Goal: Transaction & Acquisition: Purchase product/service

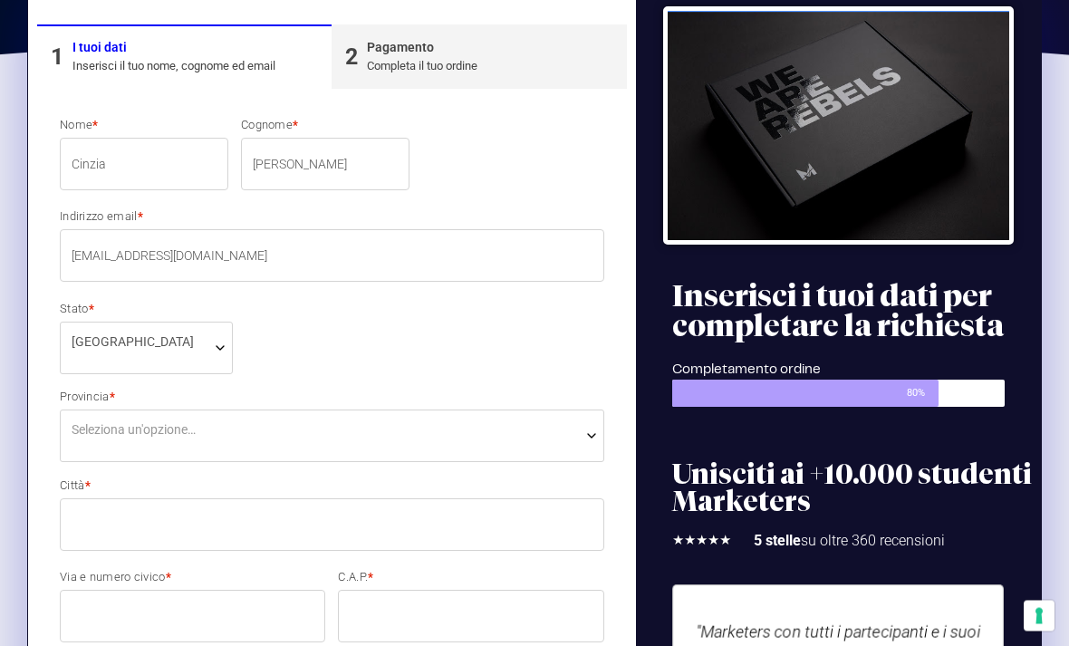
scroll to position [328, 0]
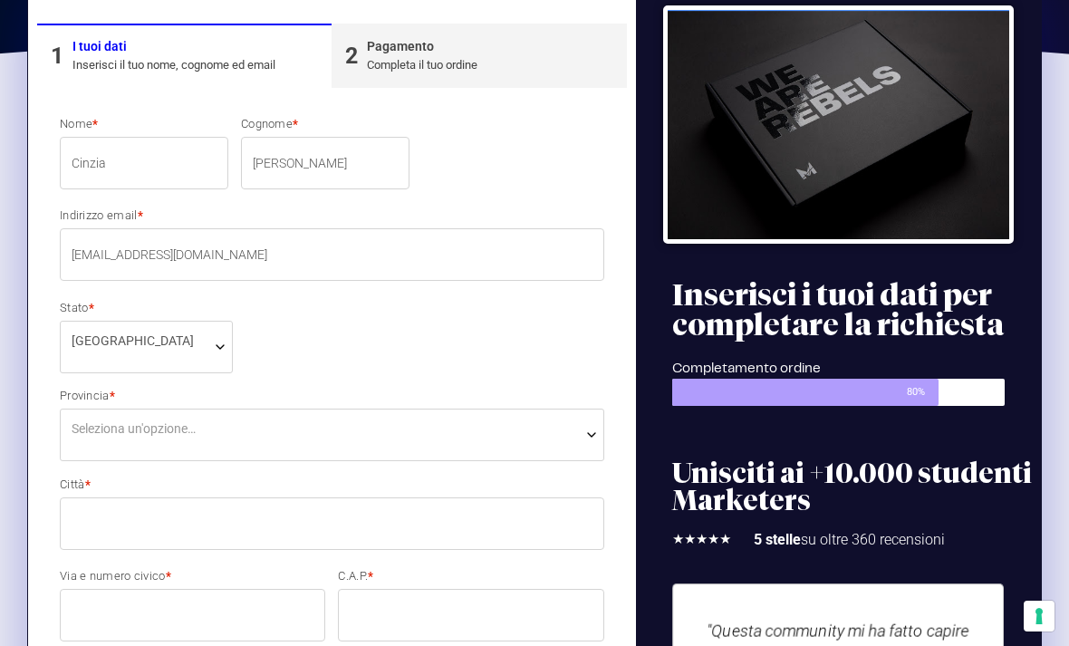
click at [592, 434] on b "Provincia" at bounding box center [591, 435] width 14 height 14
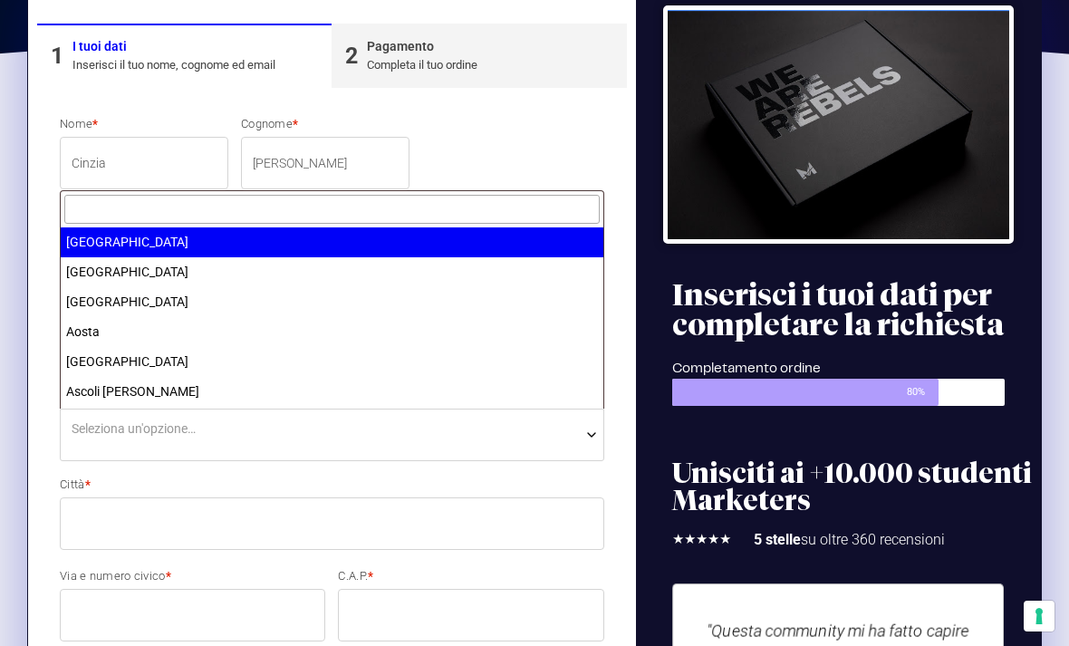
scroll to position [327, 0]
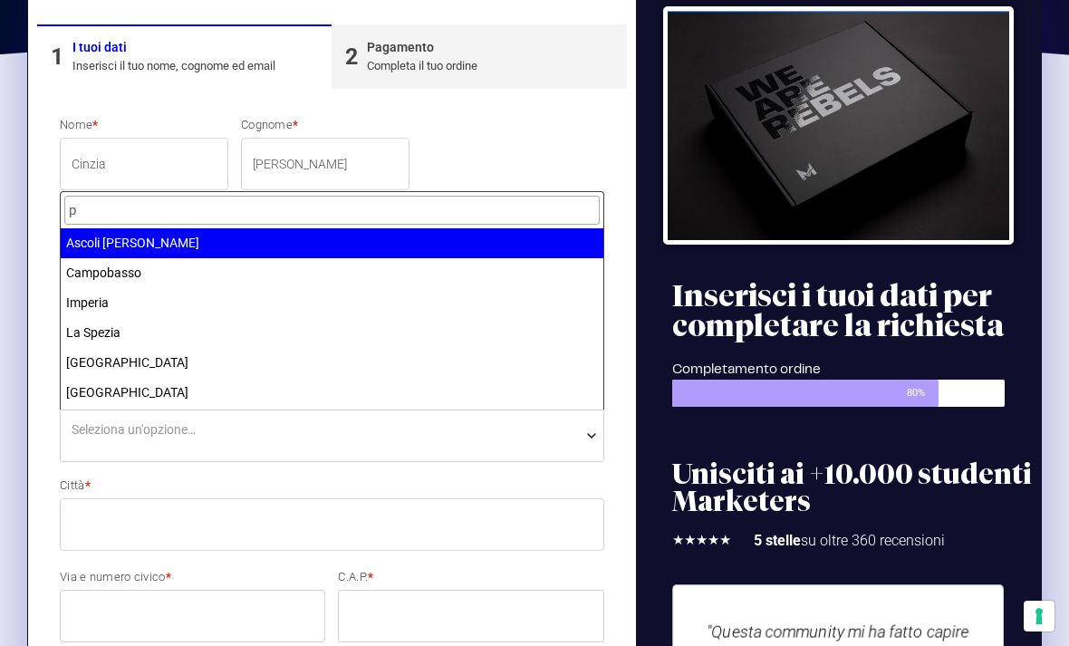
type input "pa"
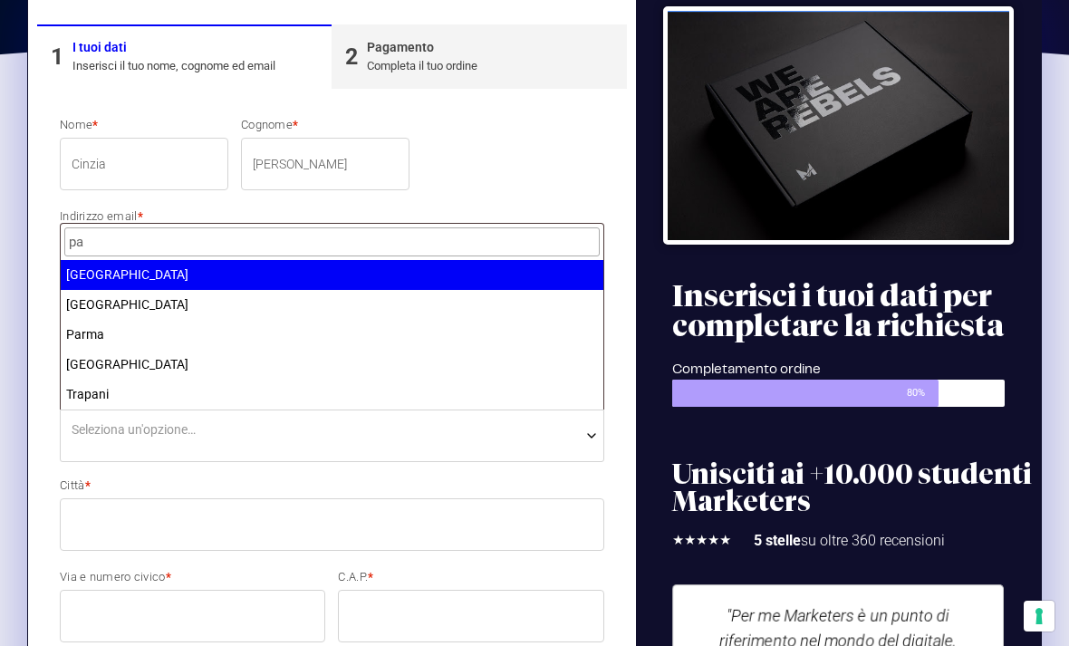
select select "PV"
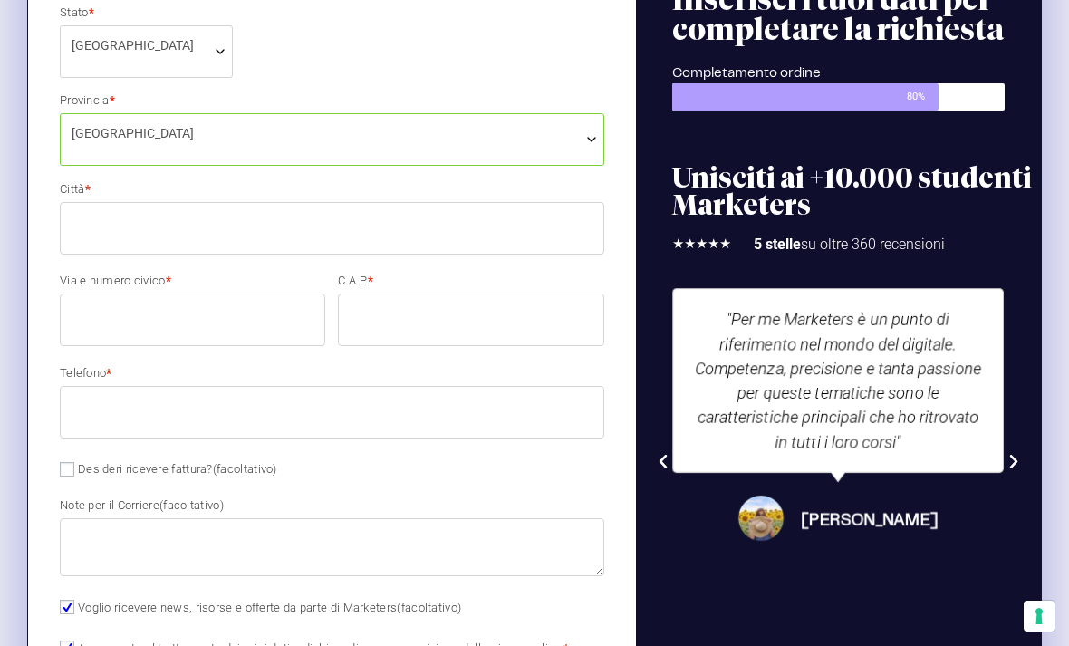
scroll to position [622, 0]
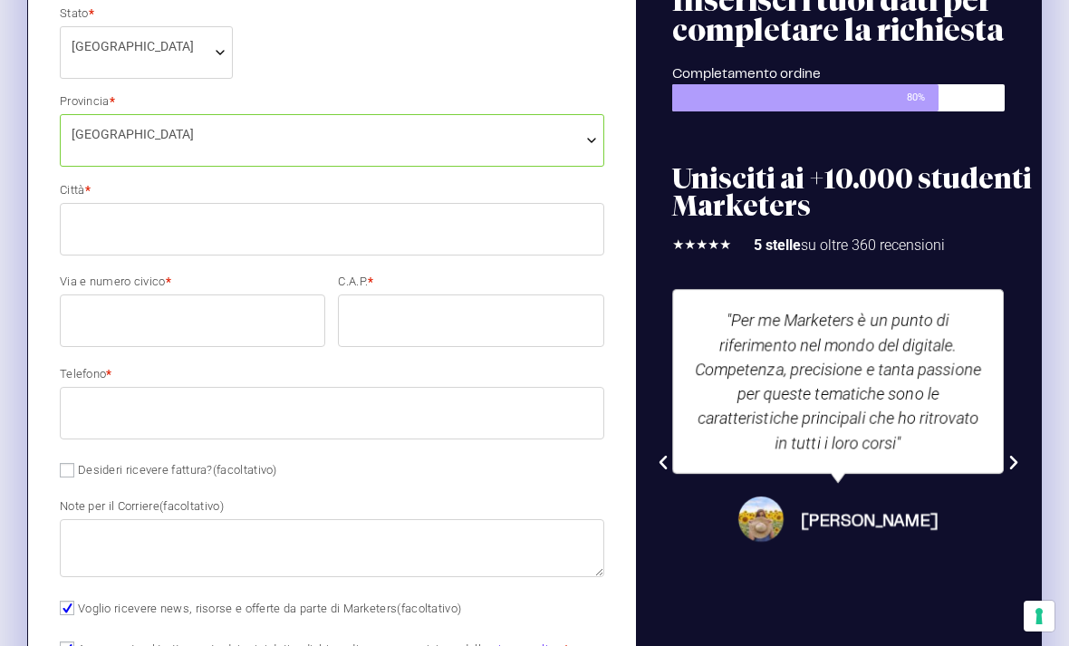
click at [578, 139] on span "[GEOGRAPHIC_DATA]" at bounding box center [332, 134] width 521 height 19
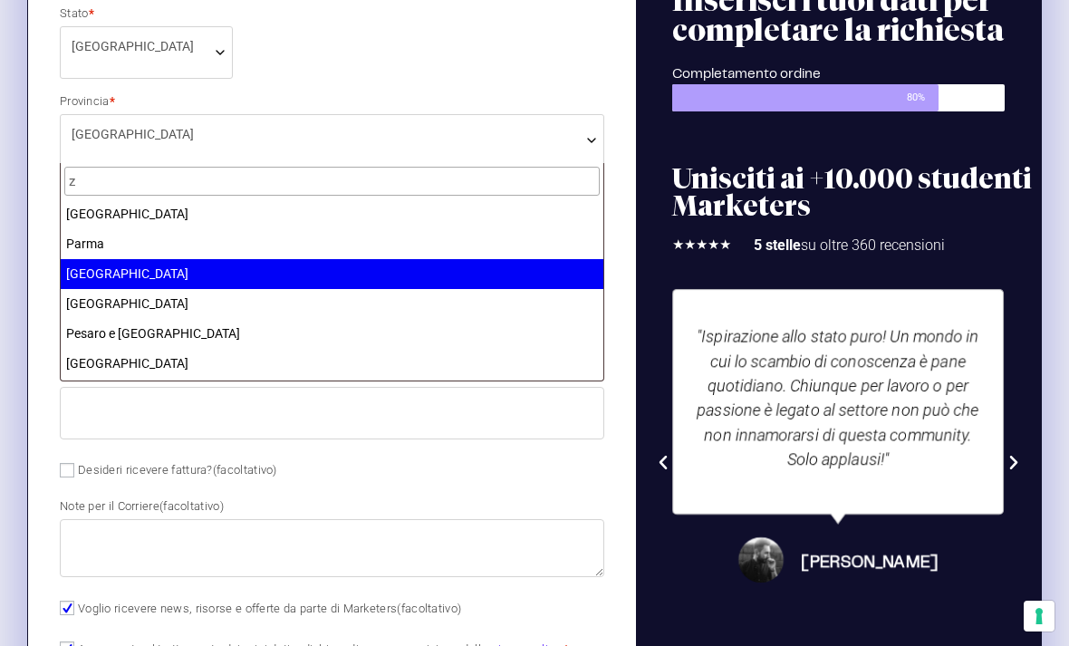
scroll to position [0, 0]
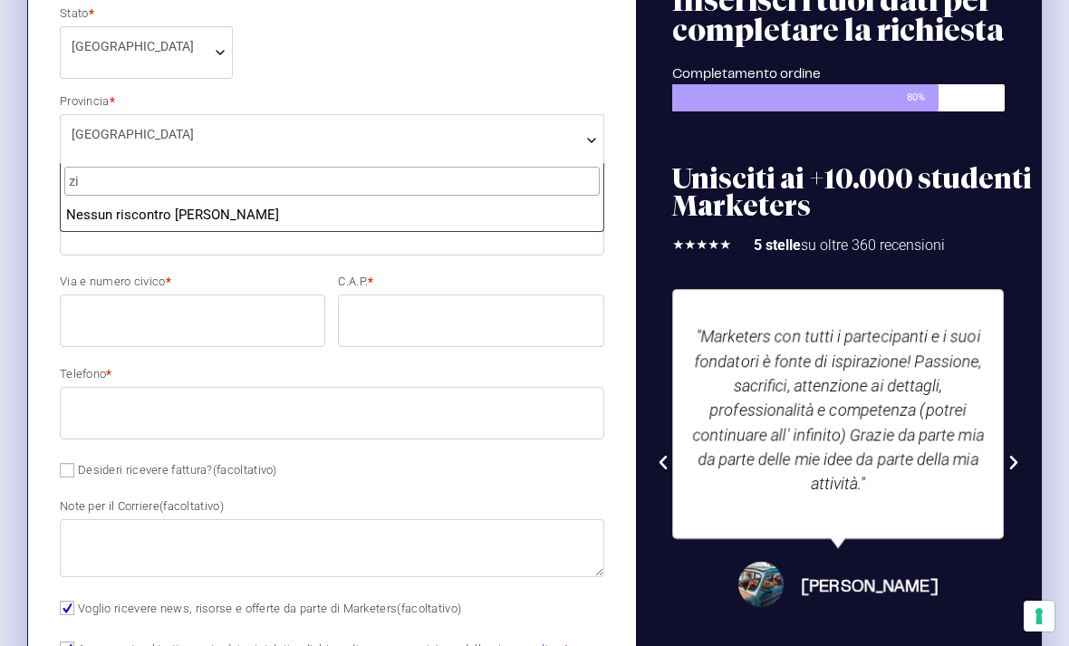
type input "z"
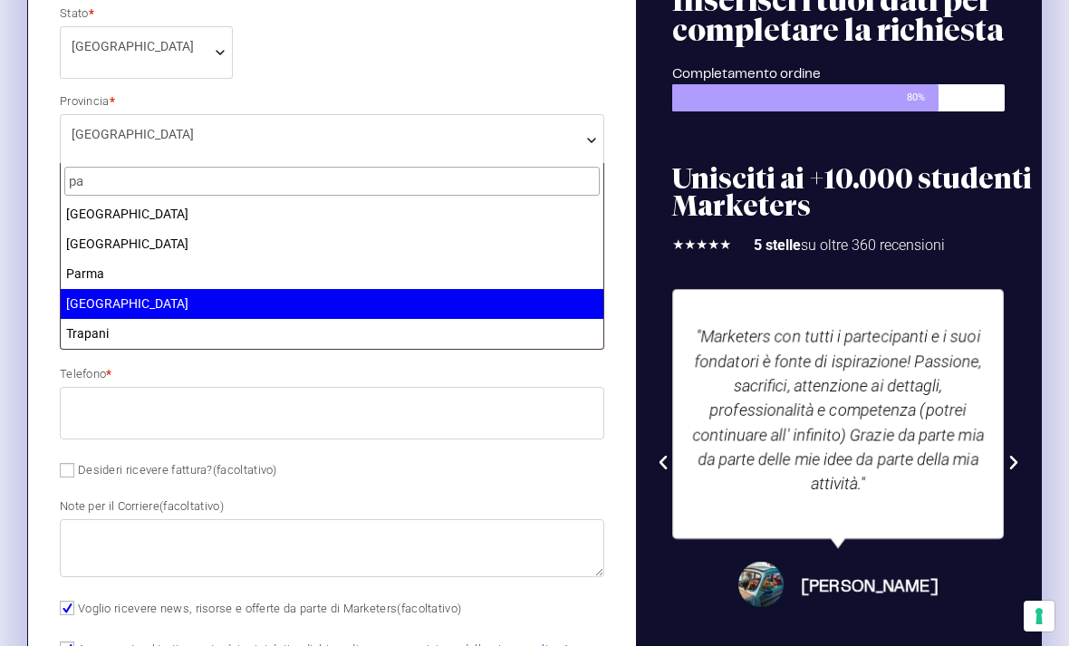
type input "pav"
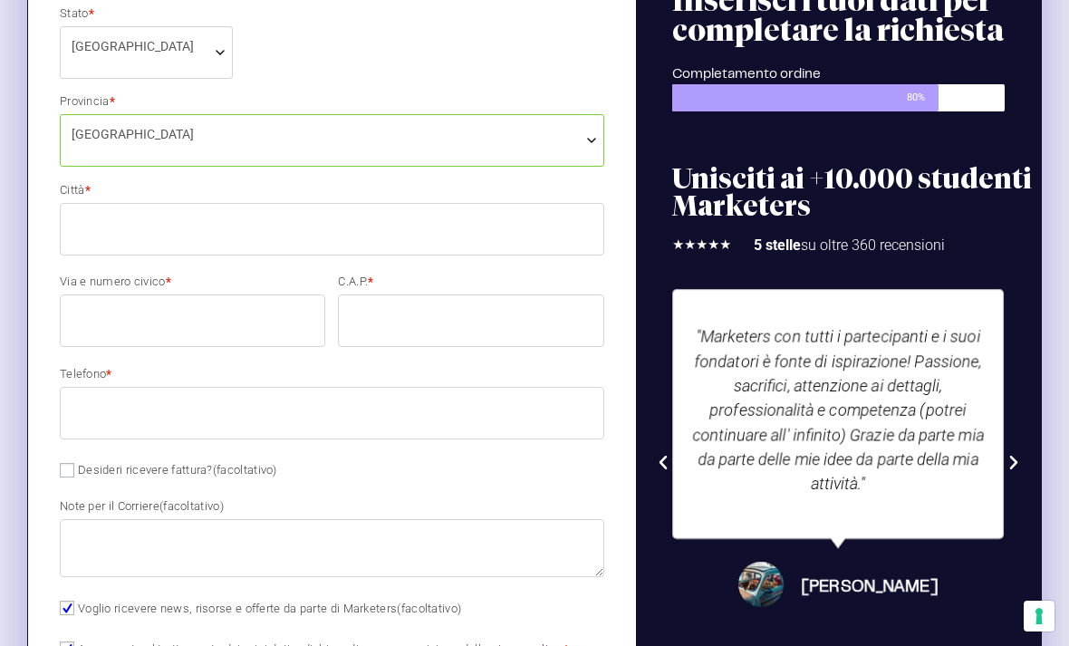
click at [443, 236] on input "Città *" at bounding box center [332, 229] width 544 height 53
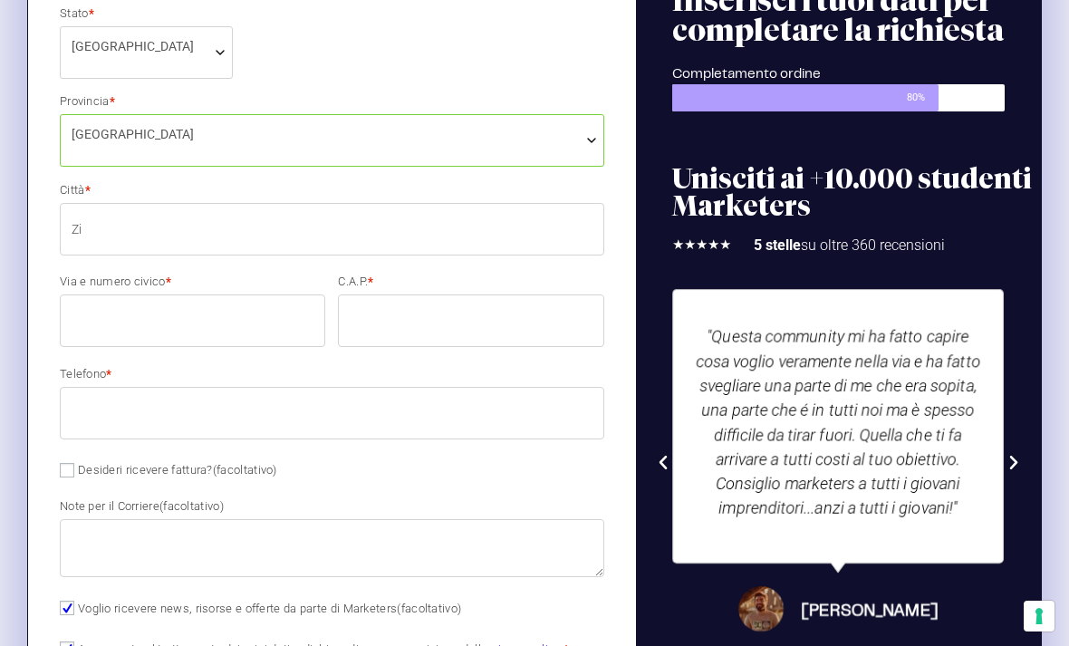
type input "Z"
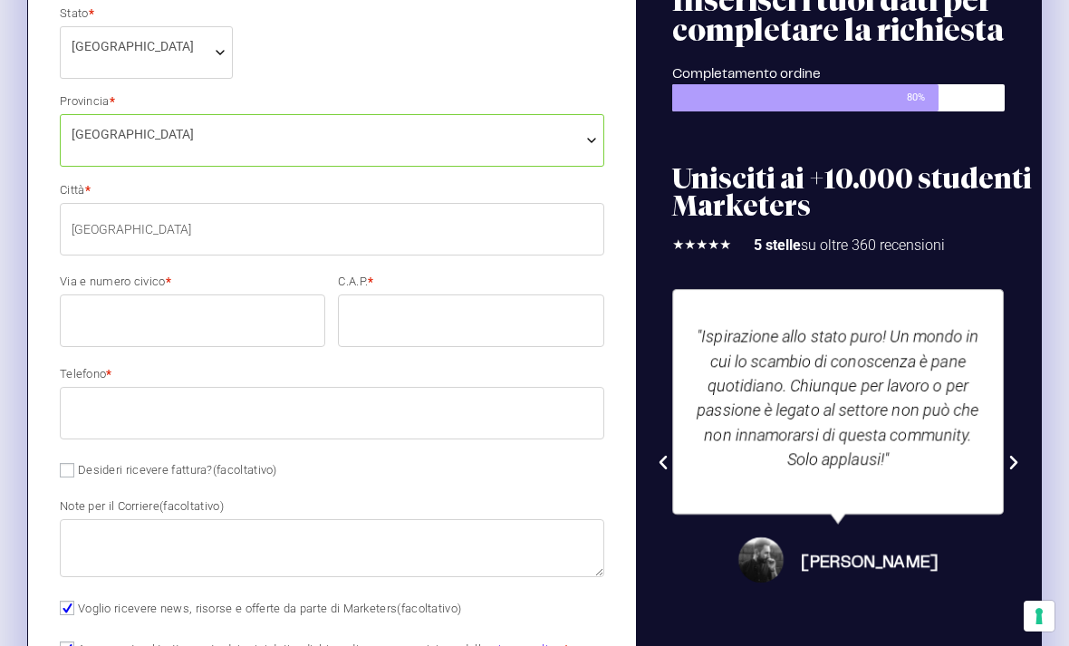
type input "[GEOGRAPHIC_DATA]"
click at [271, 322] on input "Via e numero civico *" at bounding box center [192, 320] width 265 height 53
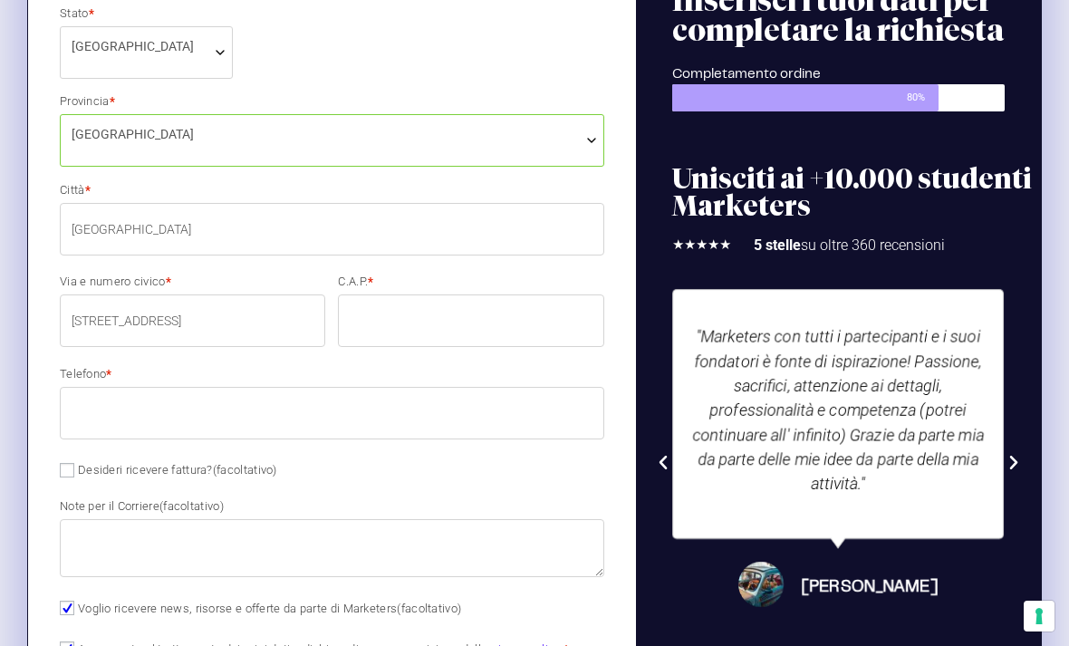
type input "[STREET_ADDRESS]"
click at [488, 328] on input "C.A.P. *" at bounding box center [470, 320] width 265 height 53
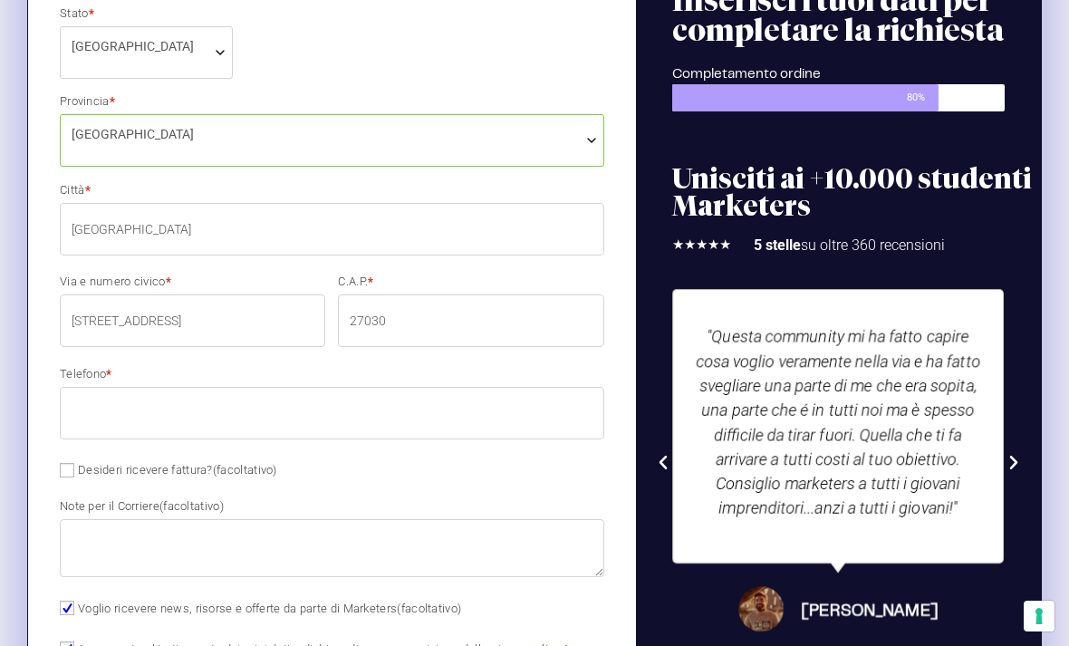
type input "27030"
click at [425, 408] on input "Telefono *" at bounding box center [332, 413] width 544 height 53
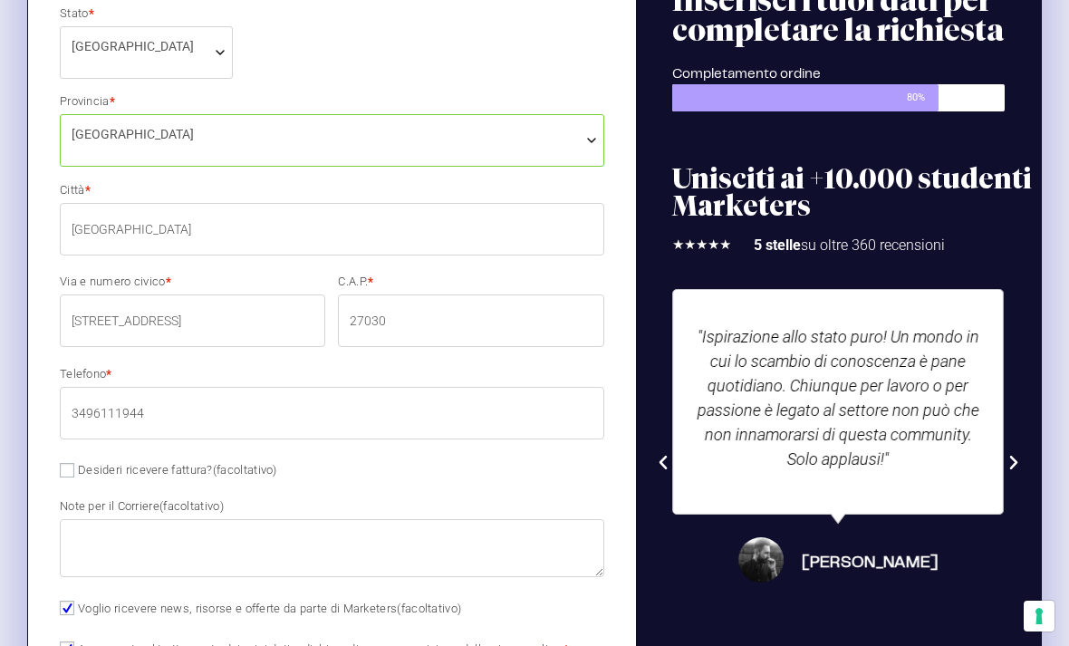
scroll to position [815, 0]
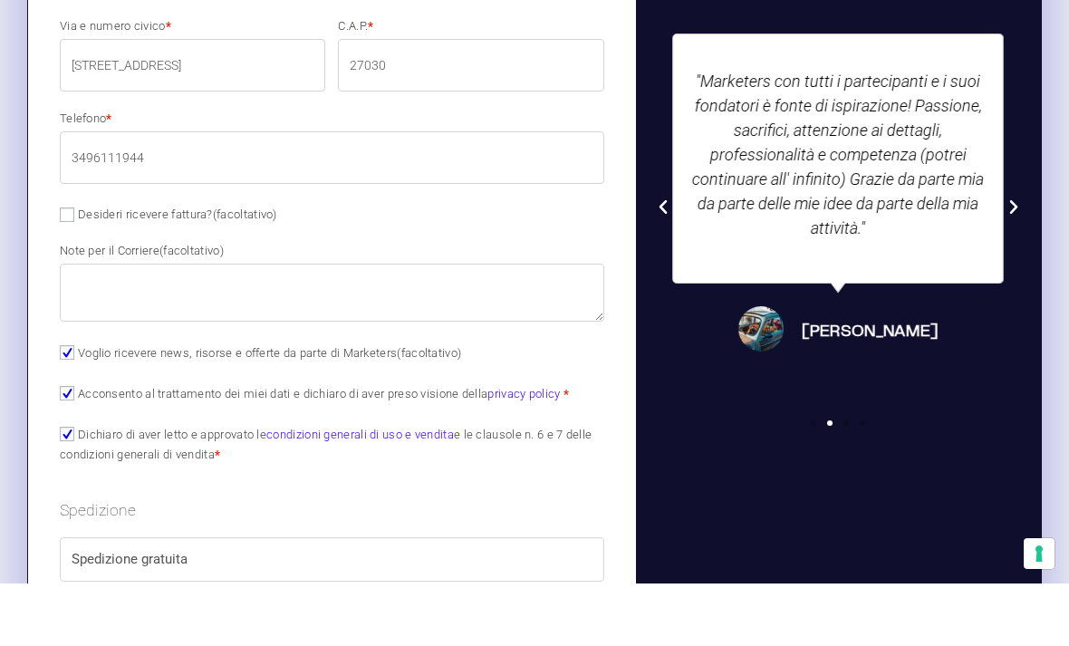
type input "3496111944"
click at [521, 326] on textarea "Note per il Corriere (facoltativo)" at bounding box center [332, 355] width 544 height 58
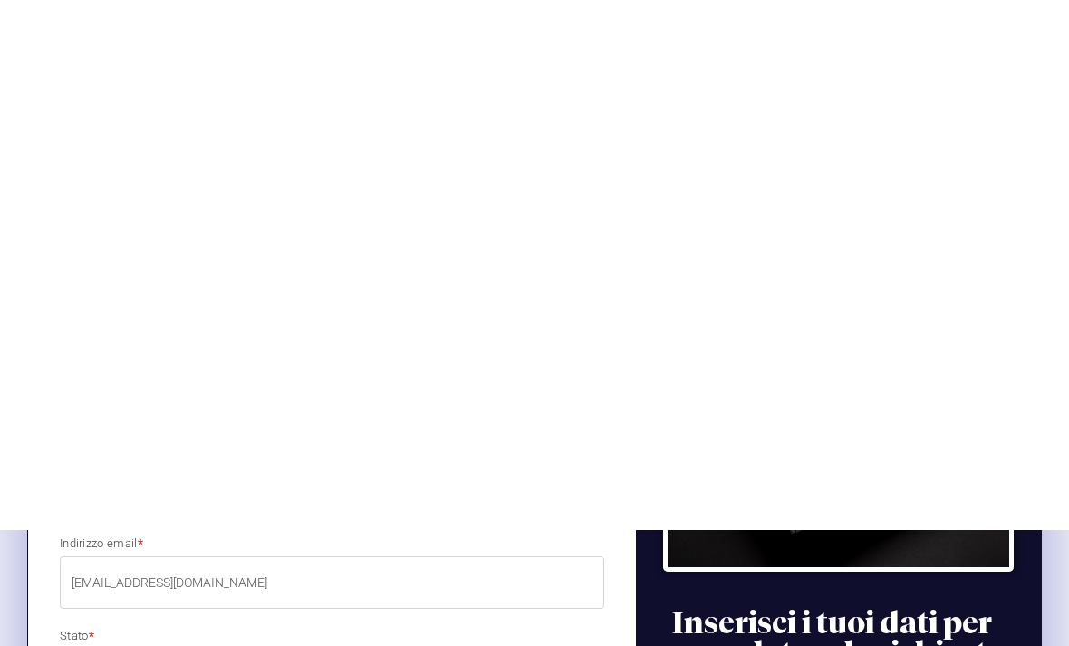
scroll to position [535, 0]
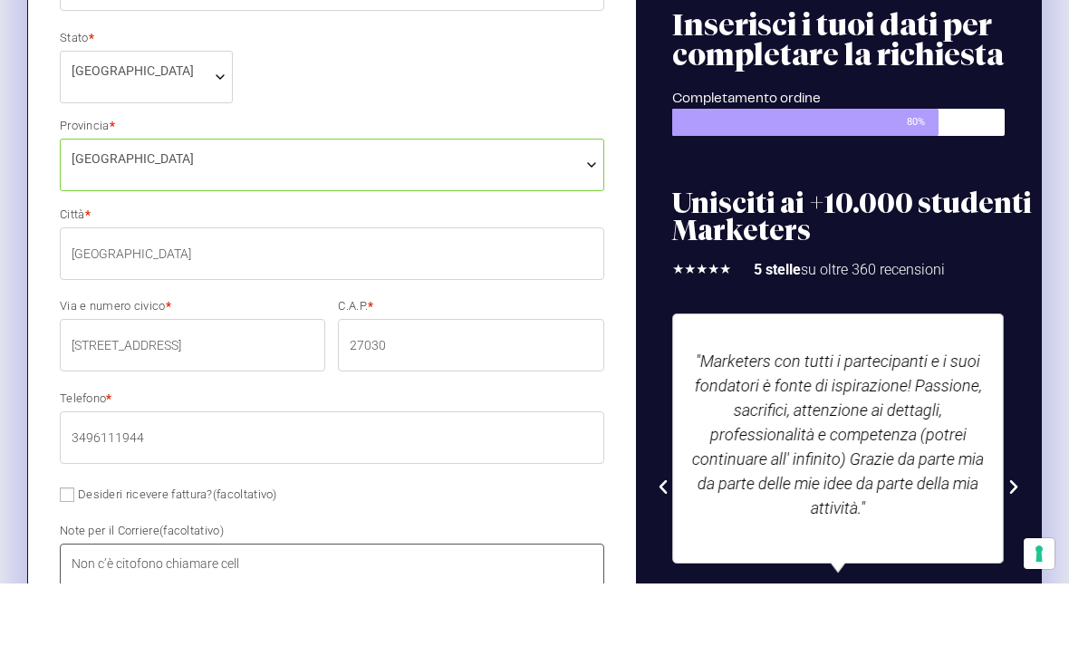
type textarea "Non c’è citofono chiamare cell"
click at [285, 290] on input "[GEOGRAPHIC_DATA]" at bounding box center [332, 316] width 544 height 53
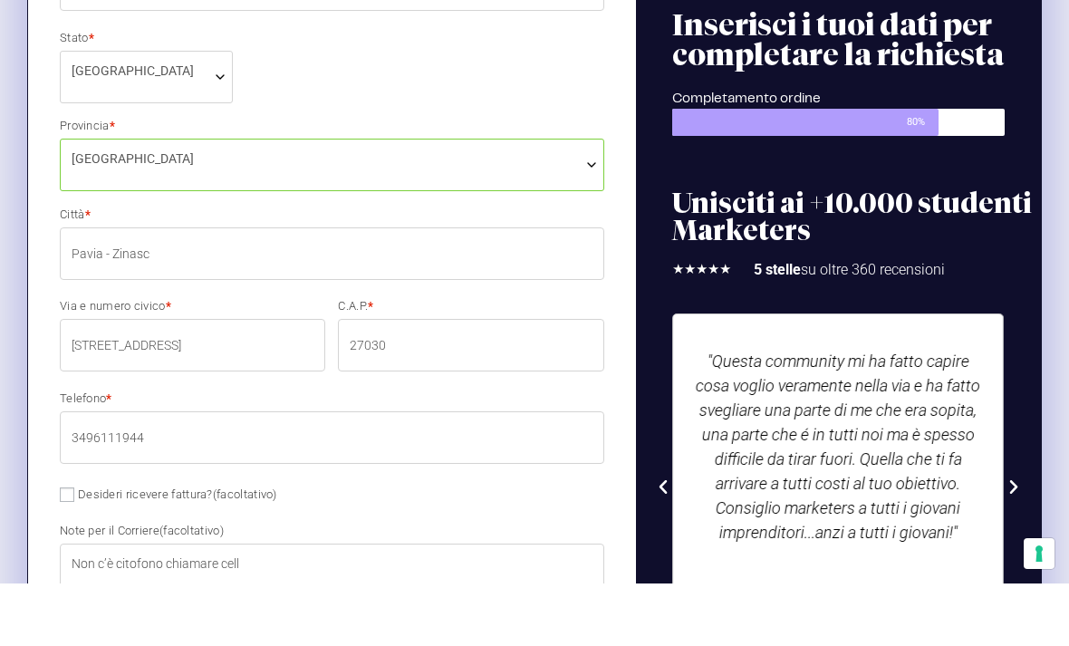
type input "Pavia - Zinasco"
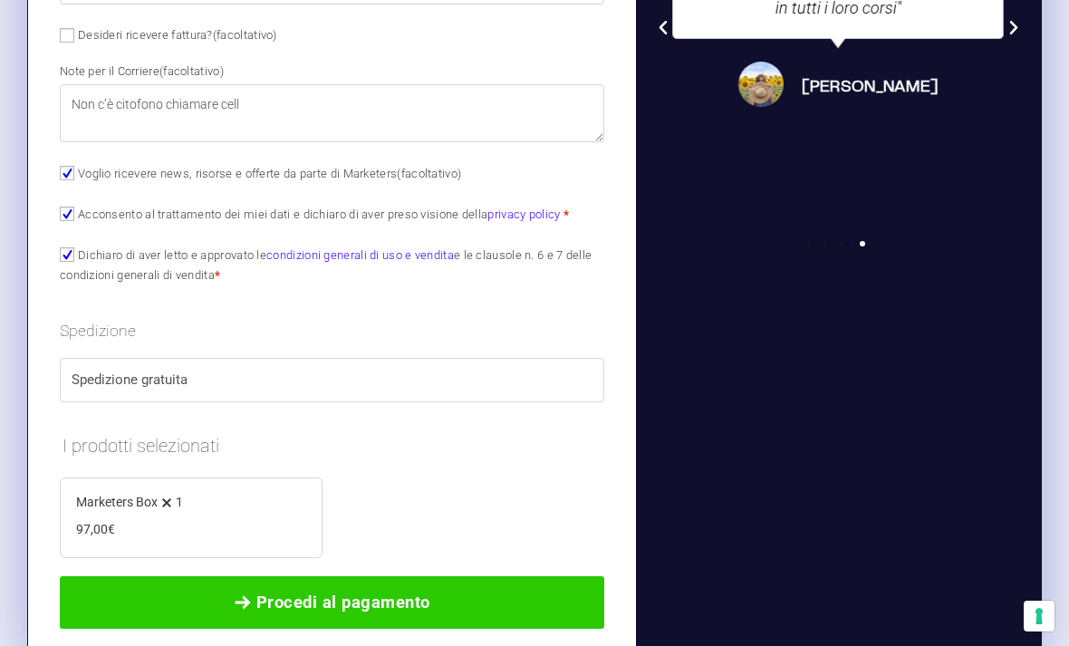
scroll to position [1224, 0]
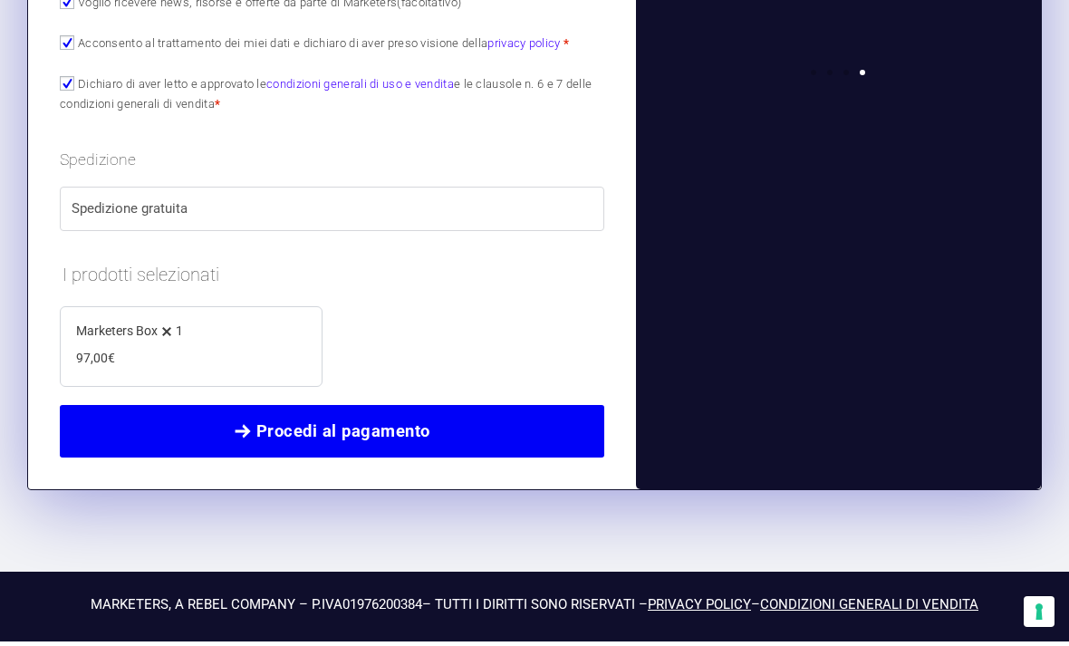
click at [388, 433] on span "Procedi al pagamento" at bounding box center [343, 435] width 174 height 25
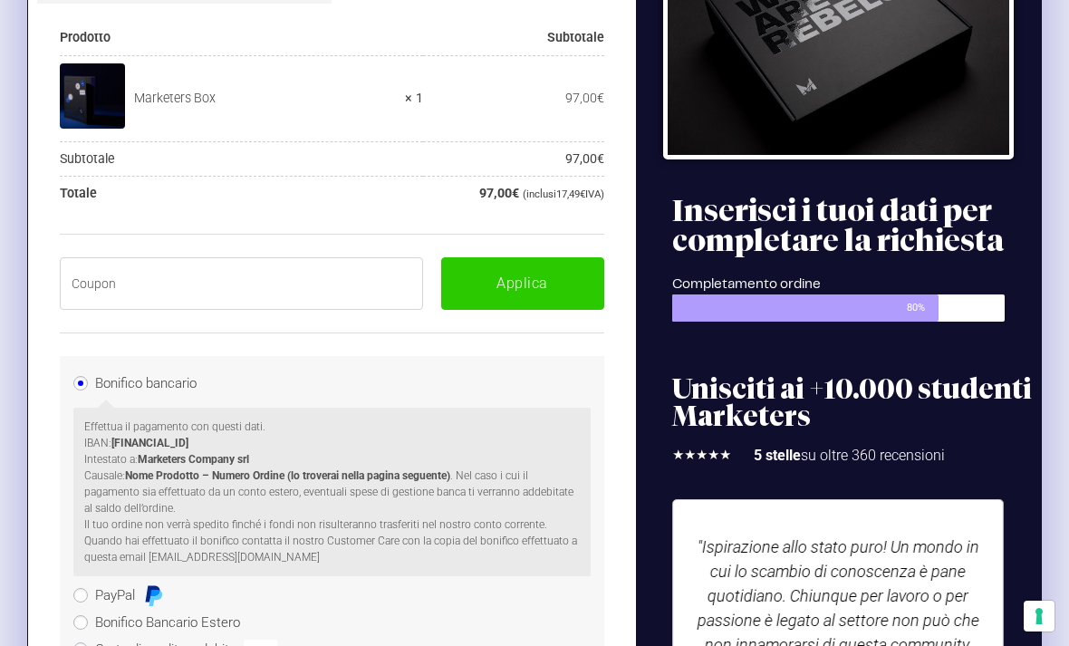
scroll to position [306, 0]
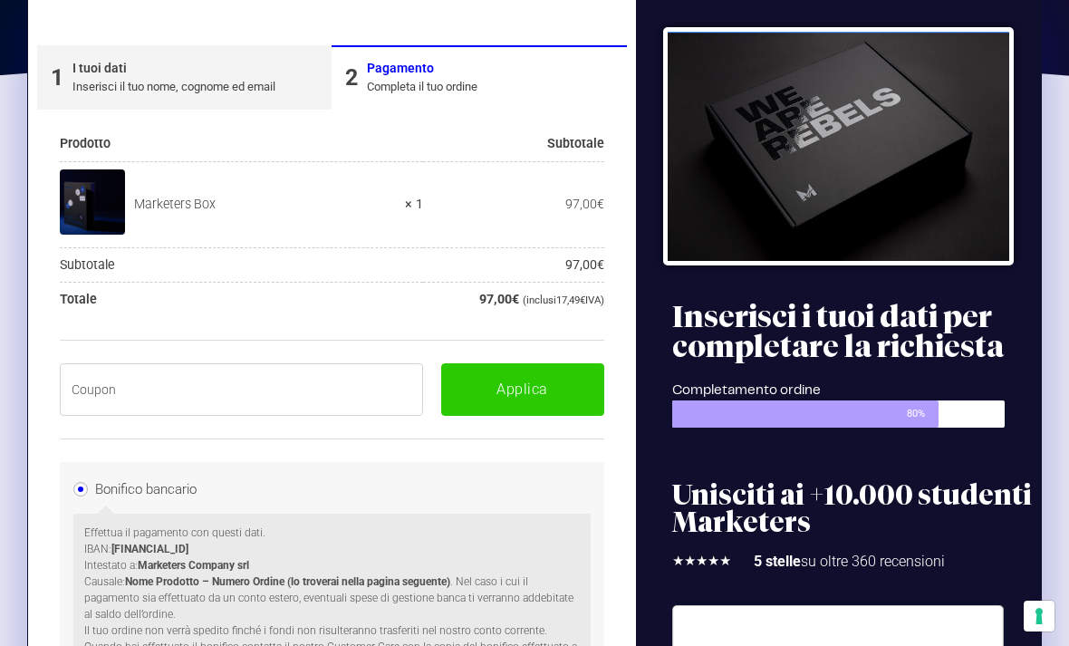
click at [324, 387] on input "text" at bounding box center [241, 389] width 363 height 53
paste input "BOXPRO100OFF"
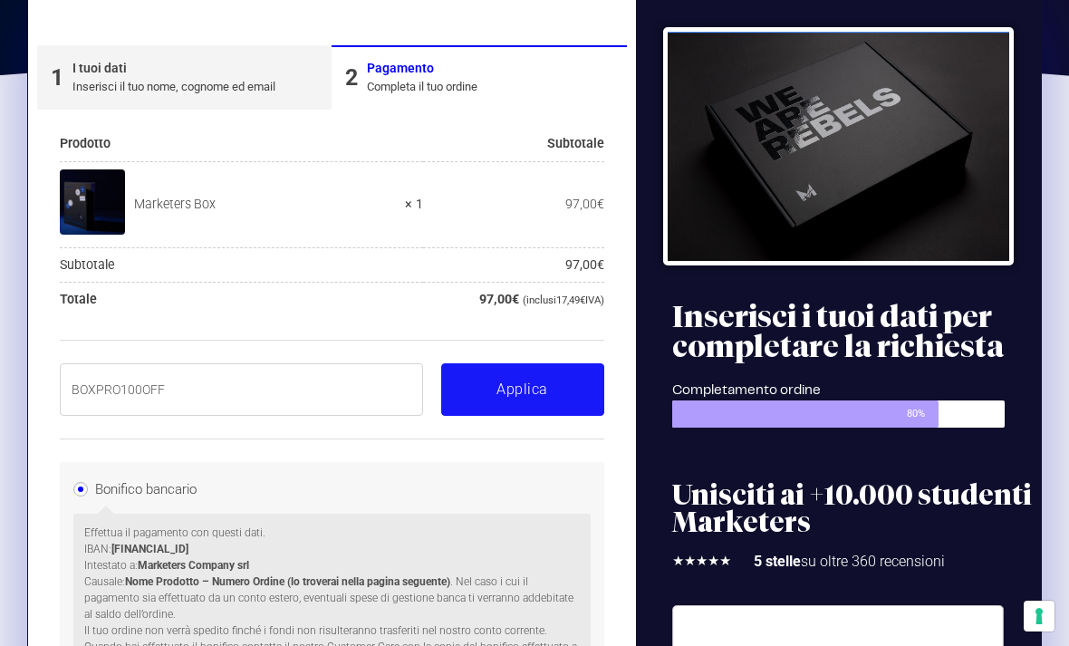
type input "BOXPRO100OFF"
click at [565, 389] on button "Applica" at bounding box center [522, 389] width 163 height 53
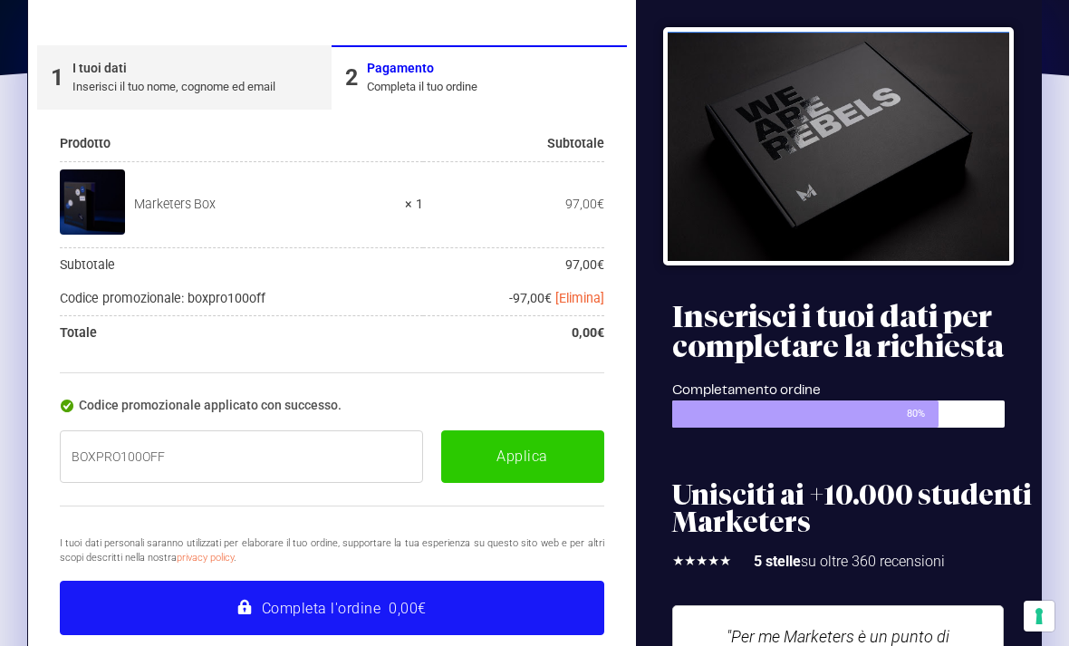
click at [390, 582] on button "Completa l'ordine 0,00€" at bounding box center [332, 608] width 544 height 54
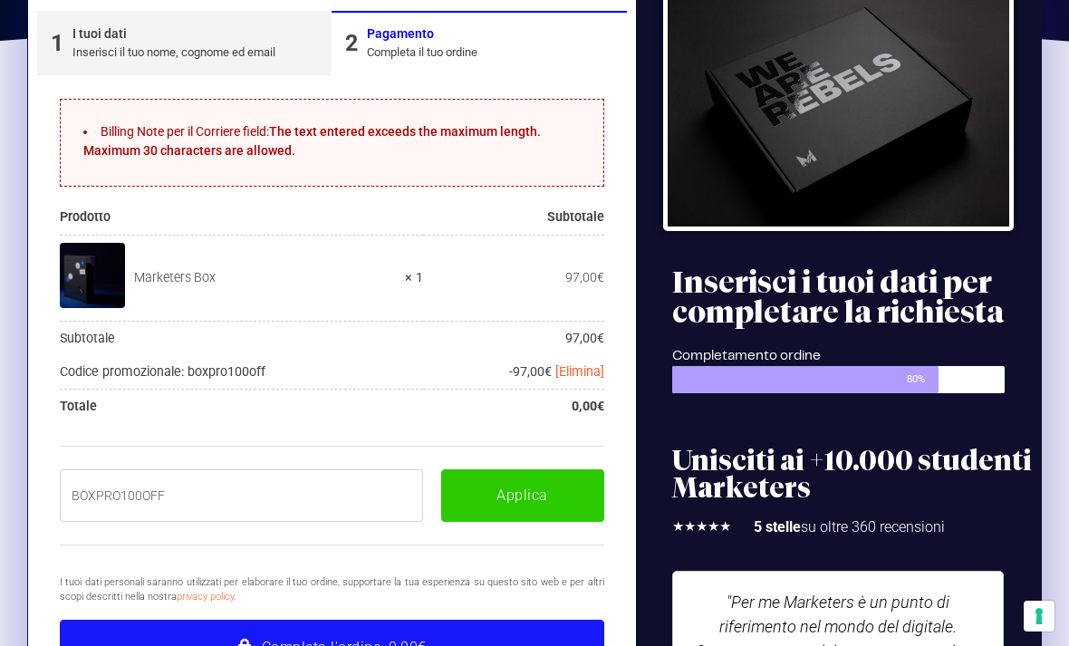
scroll to position [348, 0]
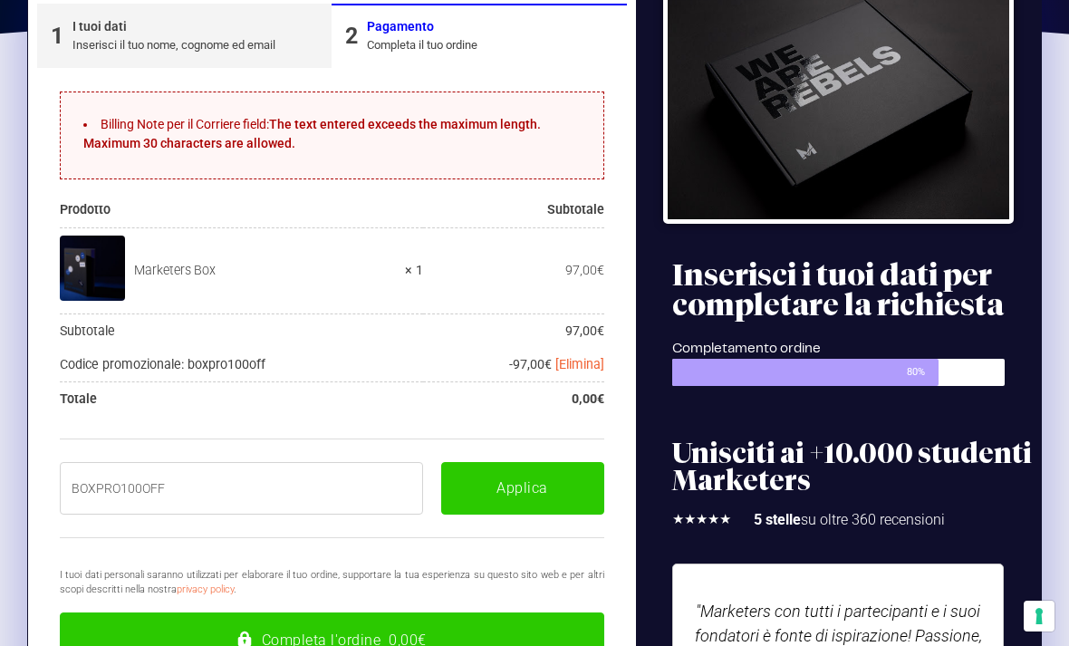
click at [384, 131] on li "Billing Note per il Corriere field: The text entered exceeds the maximum length…" at bounding box center [331, 134] width 497 height 38
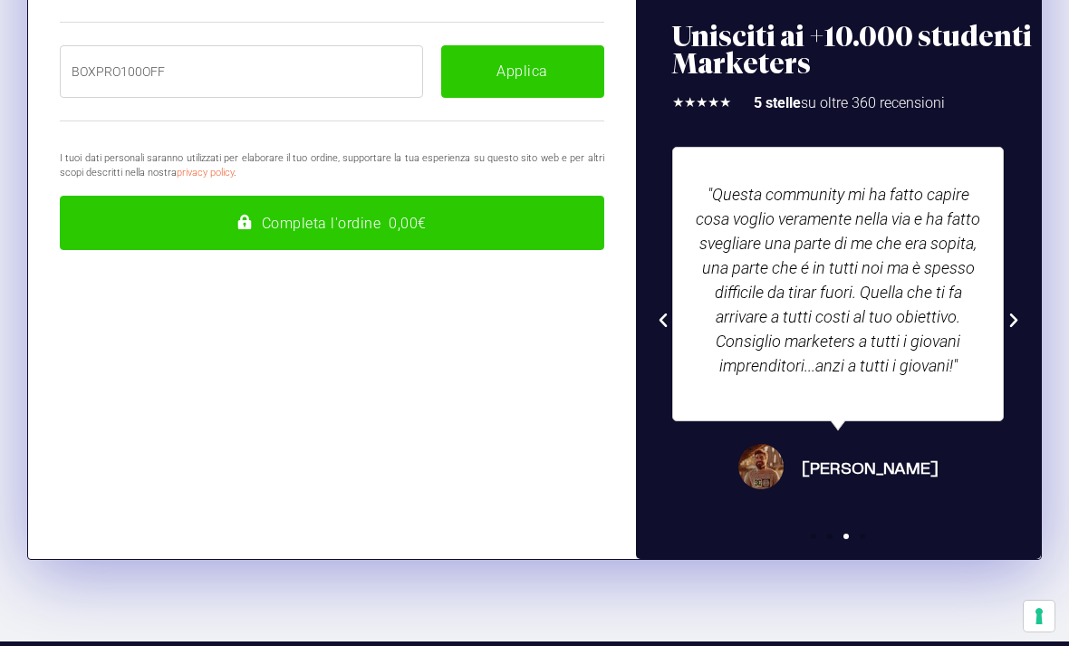
scroll to position [770, 0]
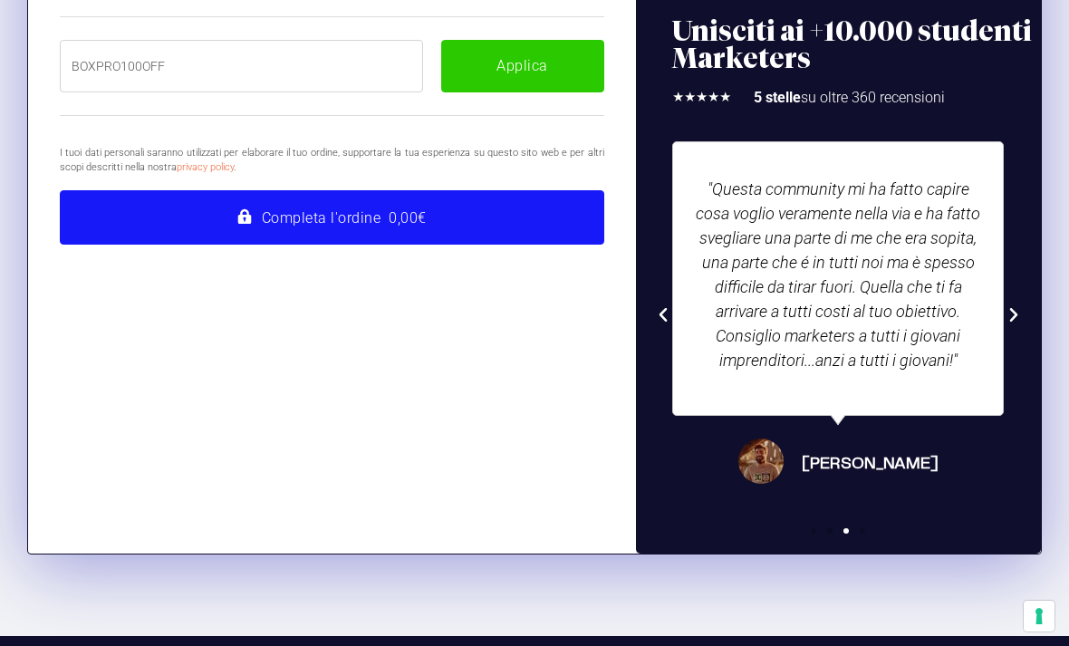
click at [454, 210] on button "Completa l'ordine 0,00€" at bounding box center [332, 217] width 544 height 54
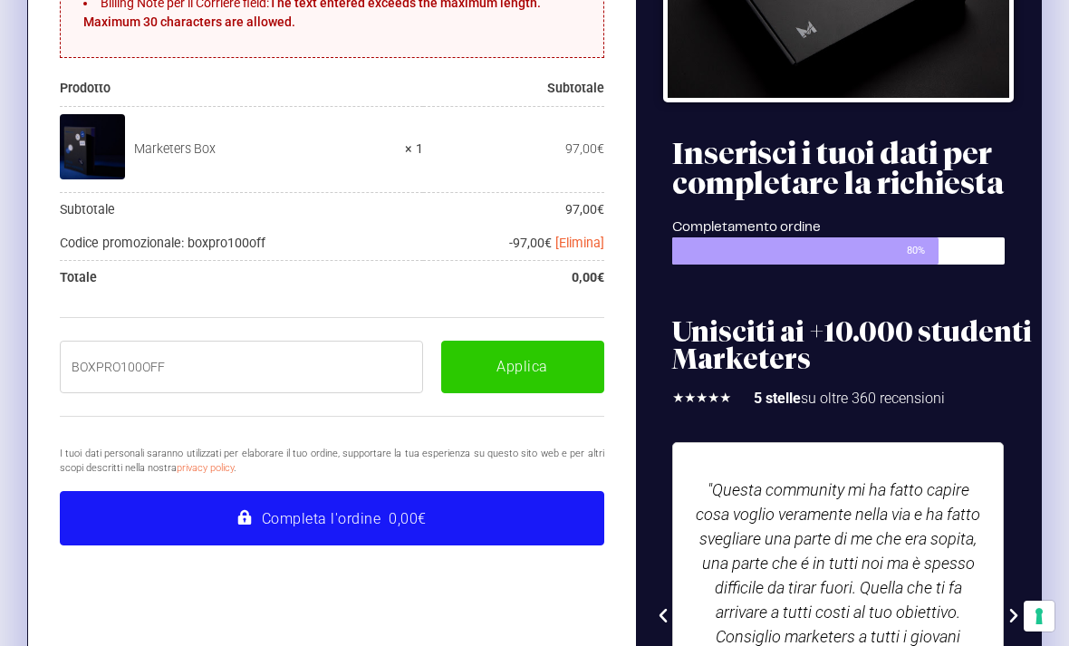
scroll to position [348, 0]
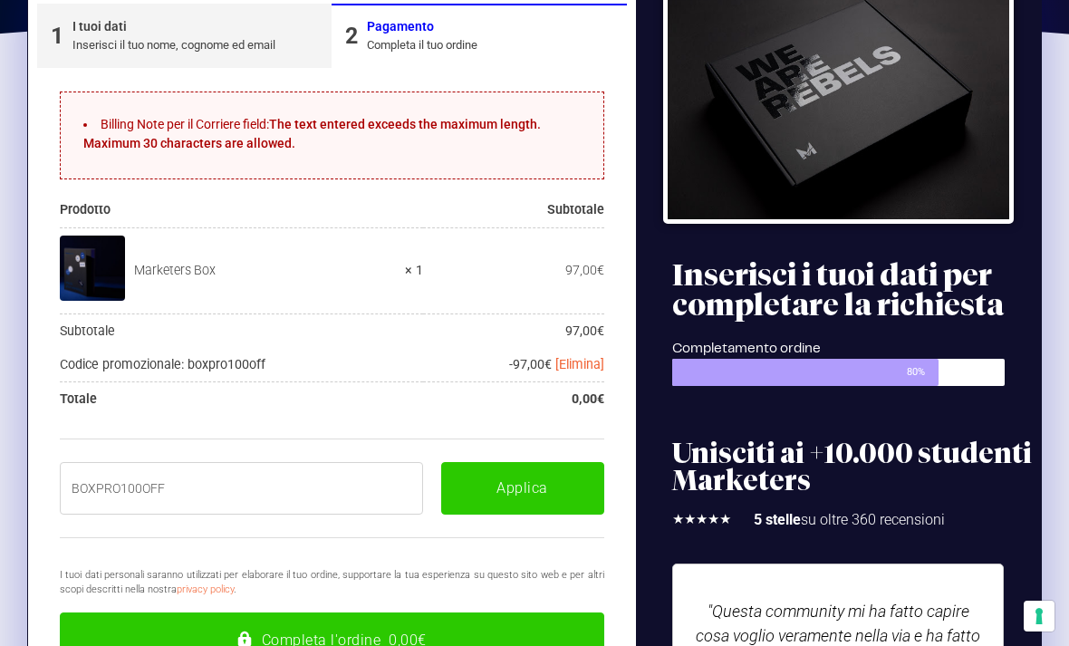
click at [223, 141] on li "Billing Note per il Corriere field: The text entered exceeds the maximum length…" at bounding box center [331, 134] width 497 height 38
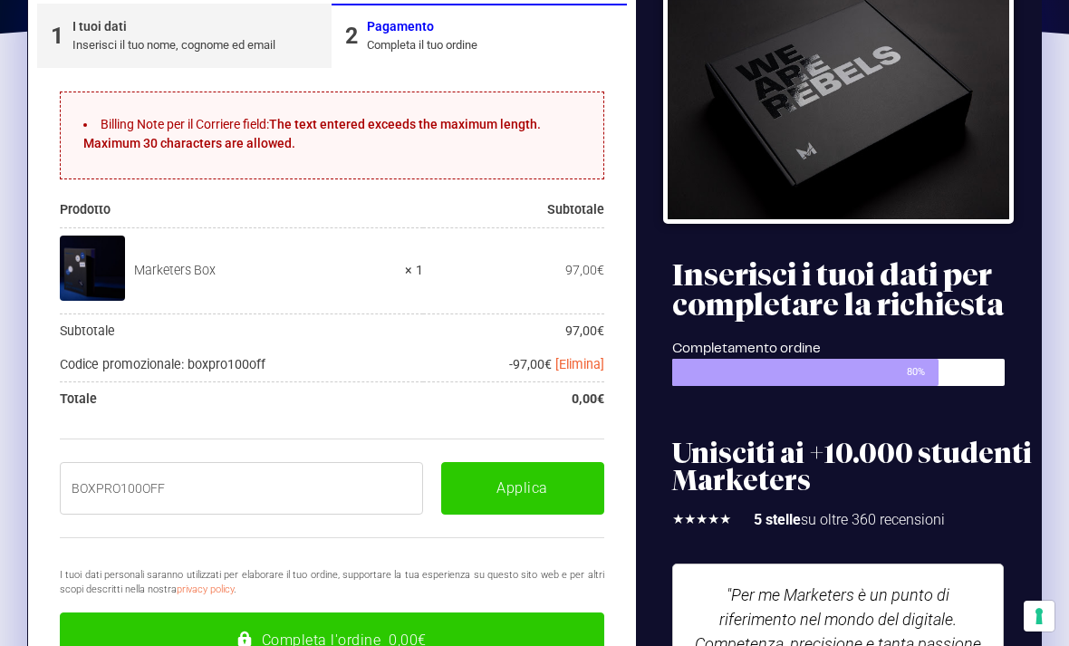
click at [217, 44] on div "Inserisci il tuo nome, cognome ed email" at bounding box center [173, 45] width 203 height 18
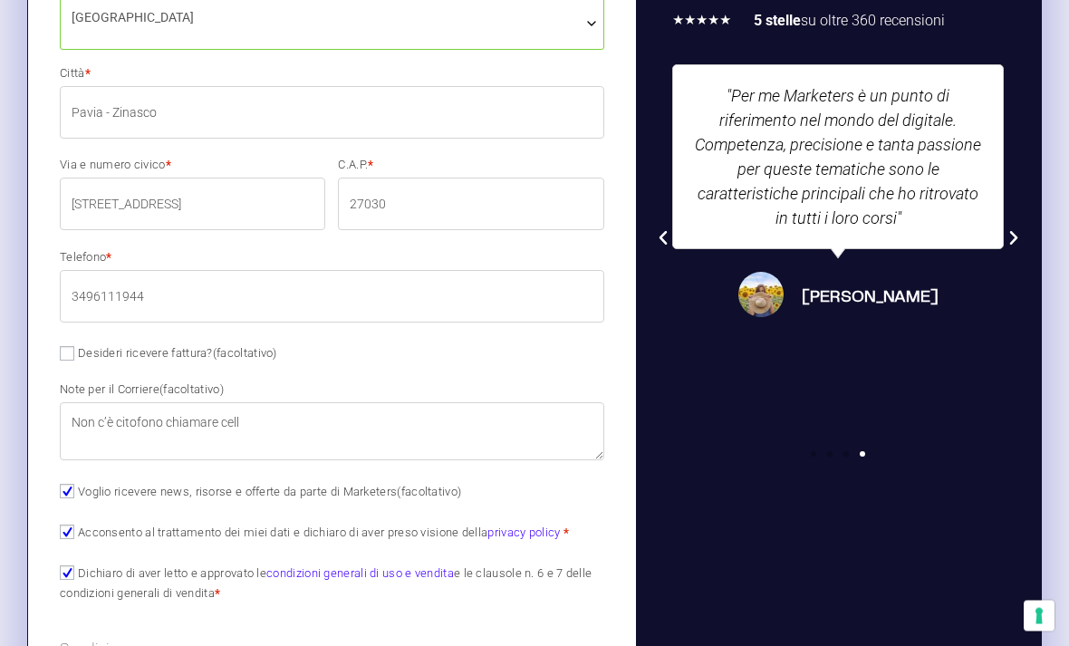
scroll to position [844, 0]
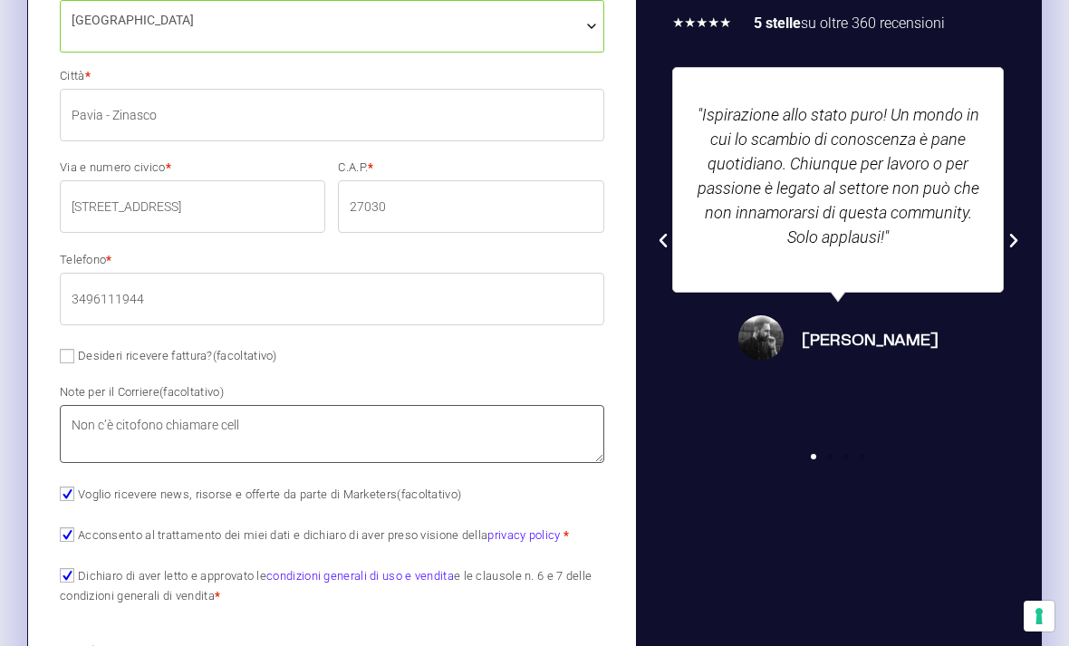
click at [236, 420] on textarea "Non c’è citofono chiamare cell" at bounding box center [332, 434] width 544 height 58
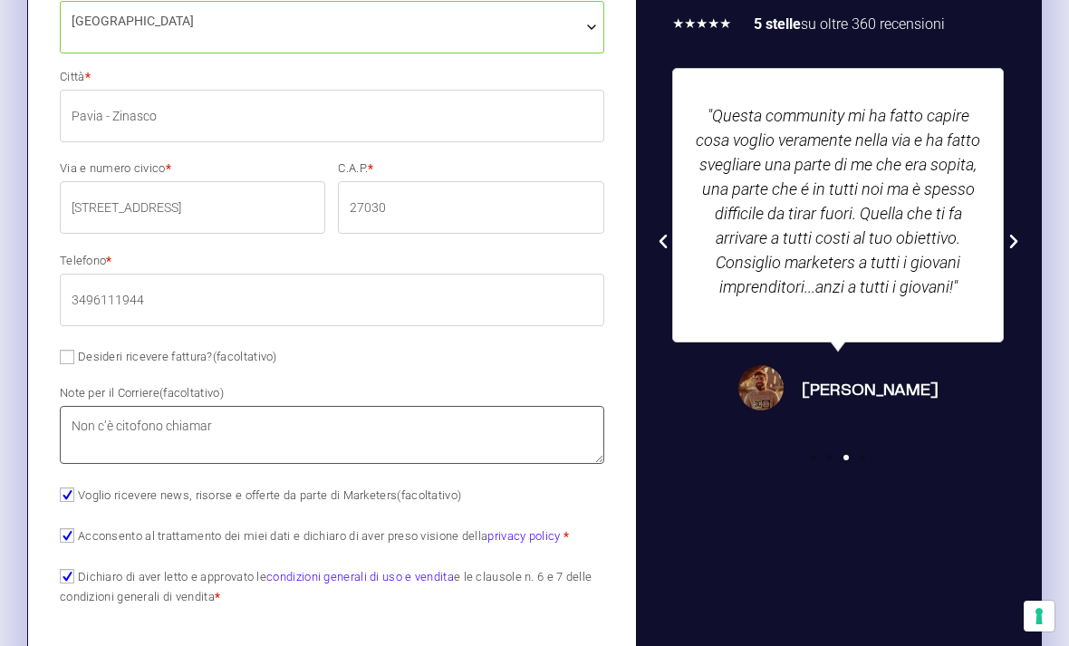
type textarea "Non c’è citofono chiamare"
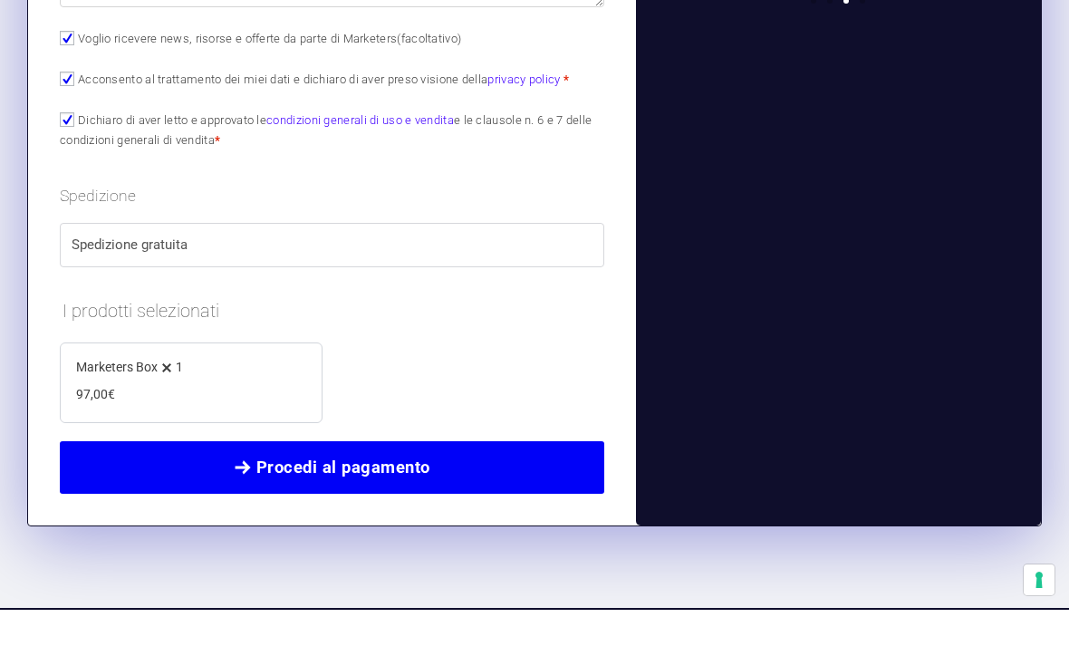
click at [370, 491] on span "Procedi al pagamento" at bounding box center [343, 503] width 174 height 25
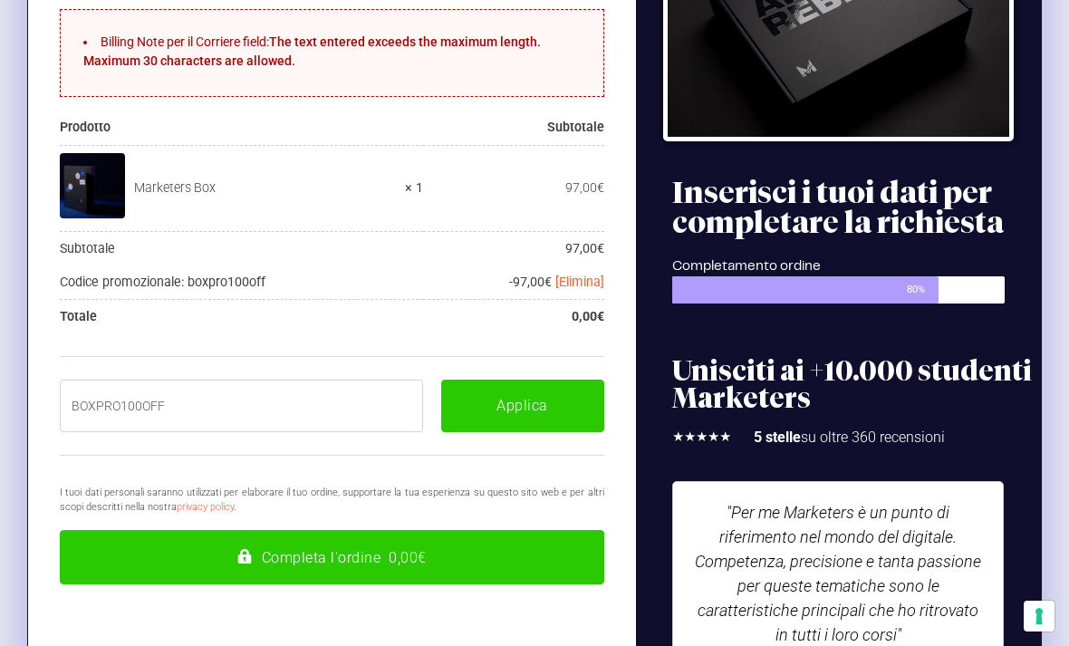
scroll to position [438, 0]
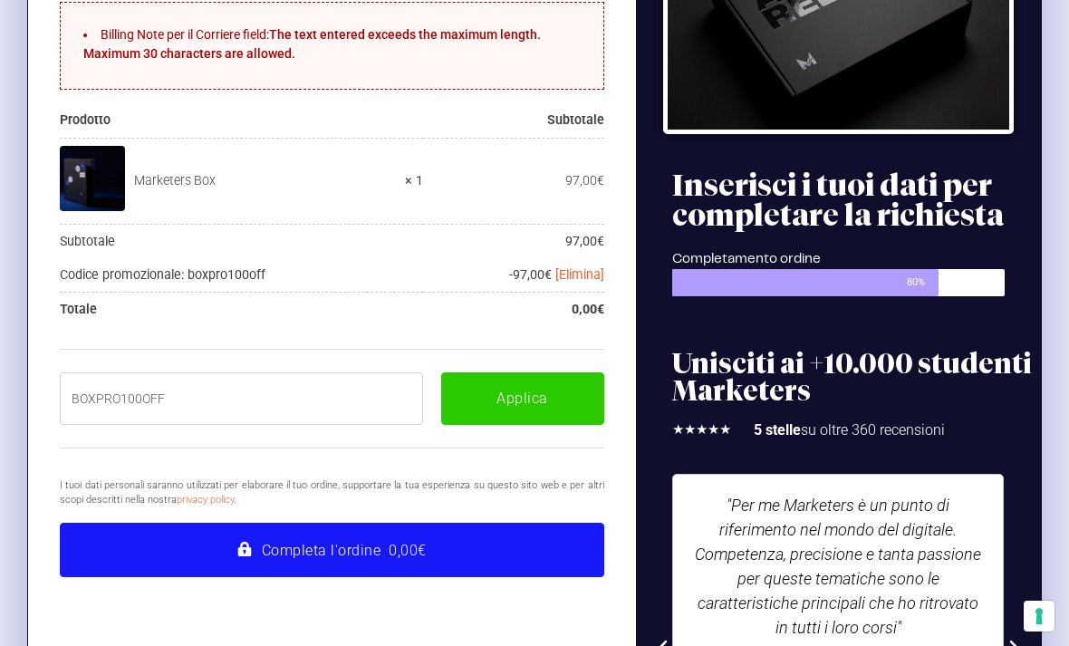
click at [375, 535] on button "Completa l'ordine 0,00€" at bounding box center [332, 550] width 544 height 54
